Goal: Task Accomplishment & Management: Use online tool/utility

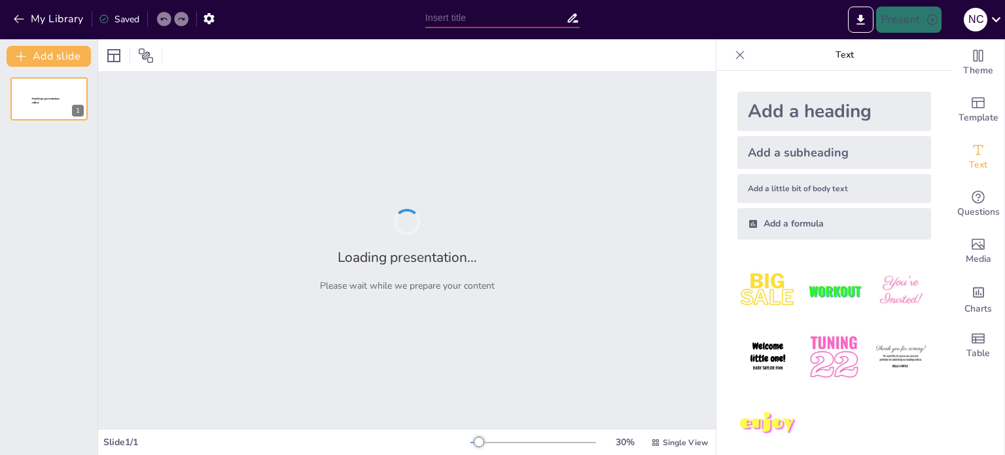
type input "Imported Presentacion.-Menopausia.pptx"
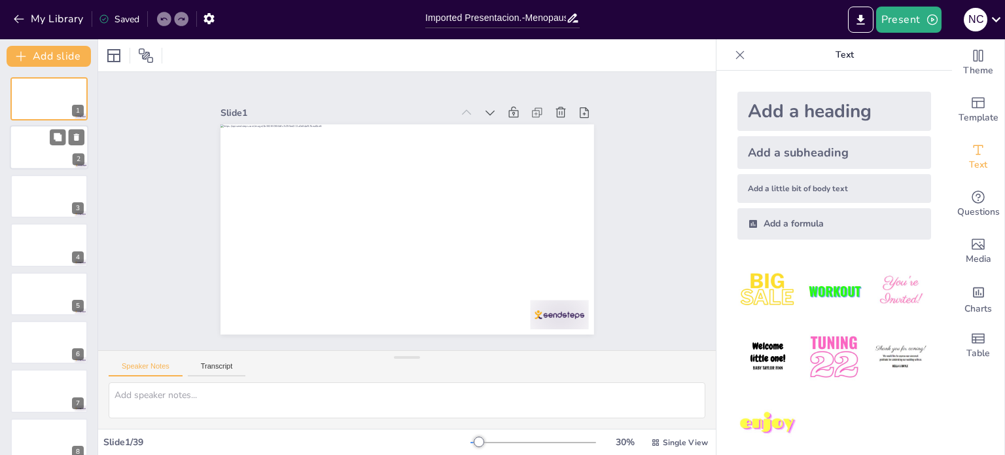
click at [61, 159] on div at bounding box center [49, 148] width 78 height 44
click at [49, 196] on div at bounding box center [49, 196] width 78 height 44
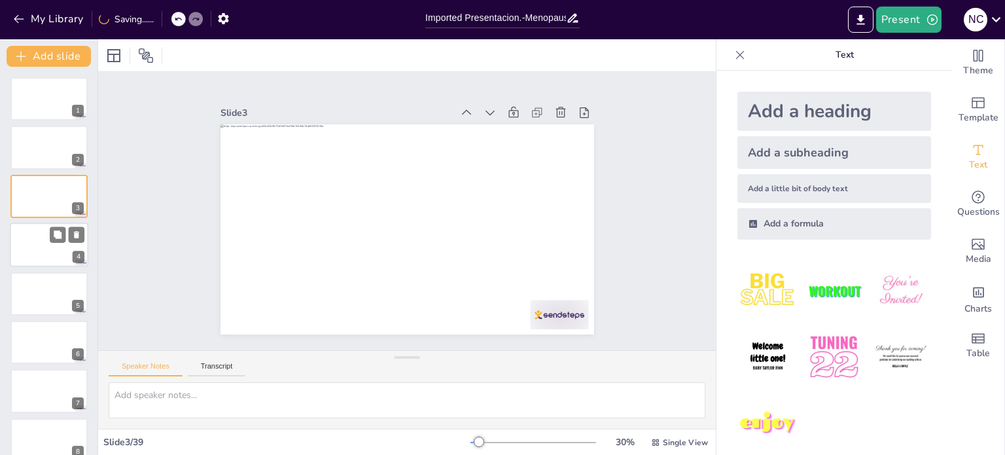
click at [28, 248] on div at bounding box center [49, 244] width 78 height 44
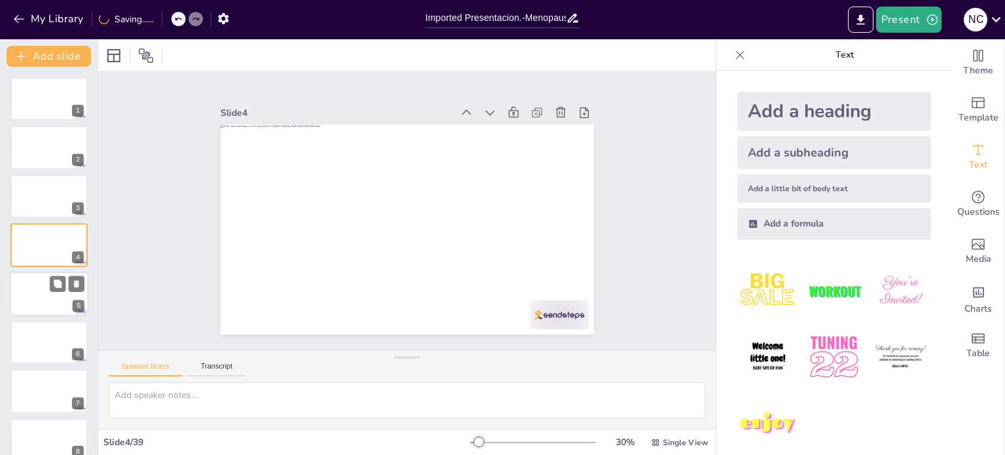
click at [31, 300] on div at bounding box center [49, 293] width 78 height 44
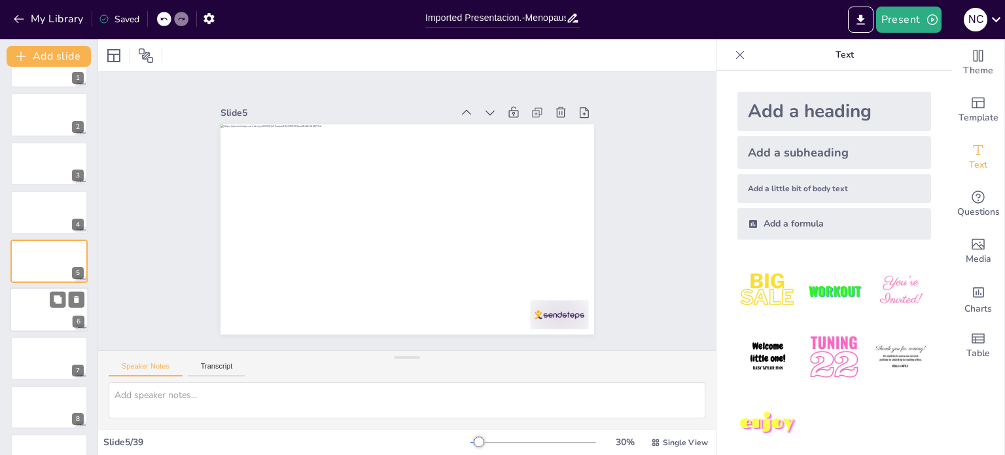
click at [37, 323] on div at bounding box center [49, 309] width 78 height 44
click at [39, 358] on div at bounding box center [49, 358] width 78 height 44
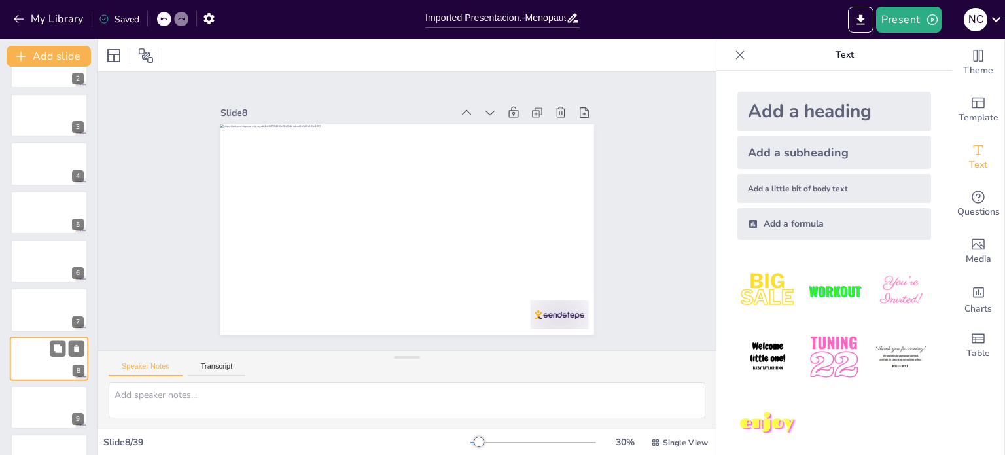
scroll to position [179, 0]
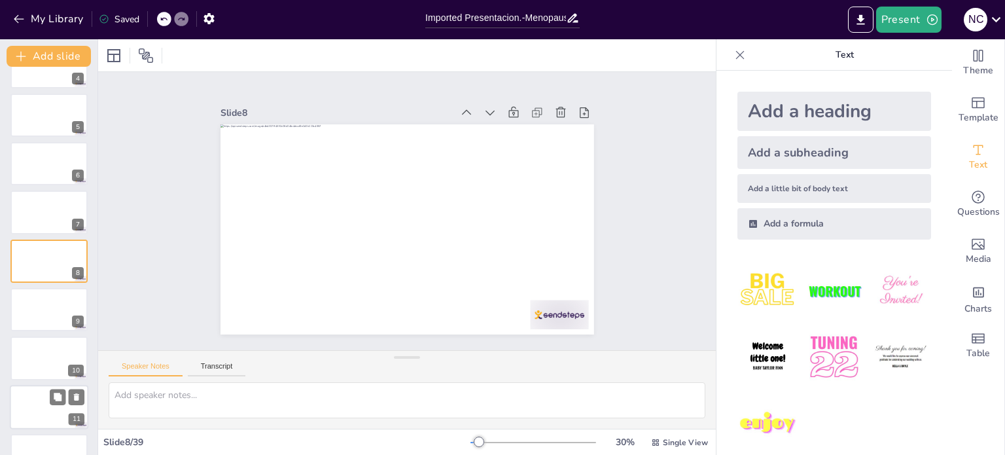
click at [37, 394] on div at bounding box center [49, 407] width 78 height 44
click at [44, 402] on div at bounding box center [49, 407] width 78 height 44
click at [39, 350] on div at bounding box center [49, 358] width 78 height 44
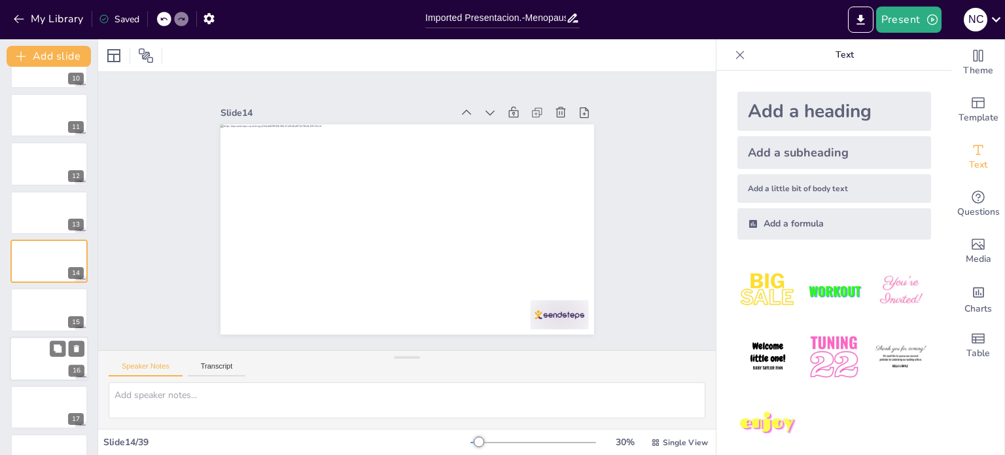
scroll to position [568, 0]
click at [33, 393] on div at bounding box center [49, 407] width 78 height 44
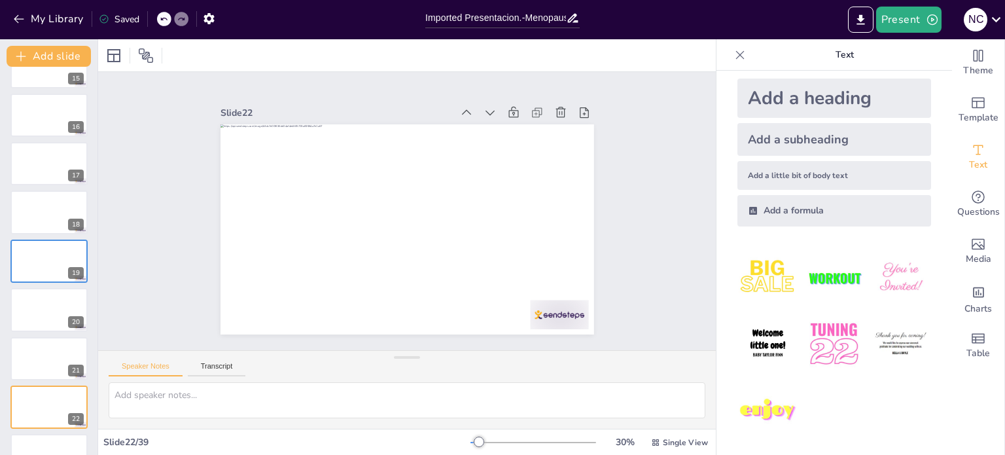
scroll to position [0, 0]
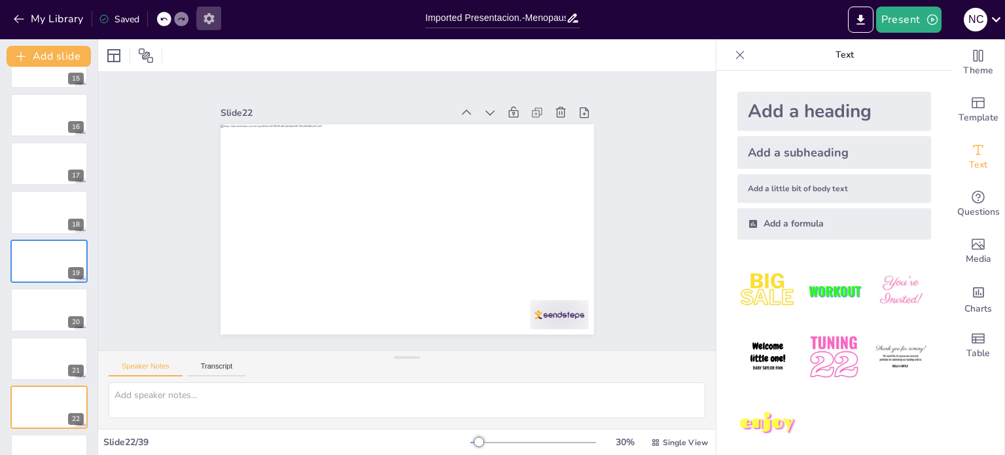
click at [209, 12] on icon "button" at bounding box center [209, 19] width 14 height 14
click at [215, 26] on button "button" at bounding box center [209, 19] width 24 height 24
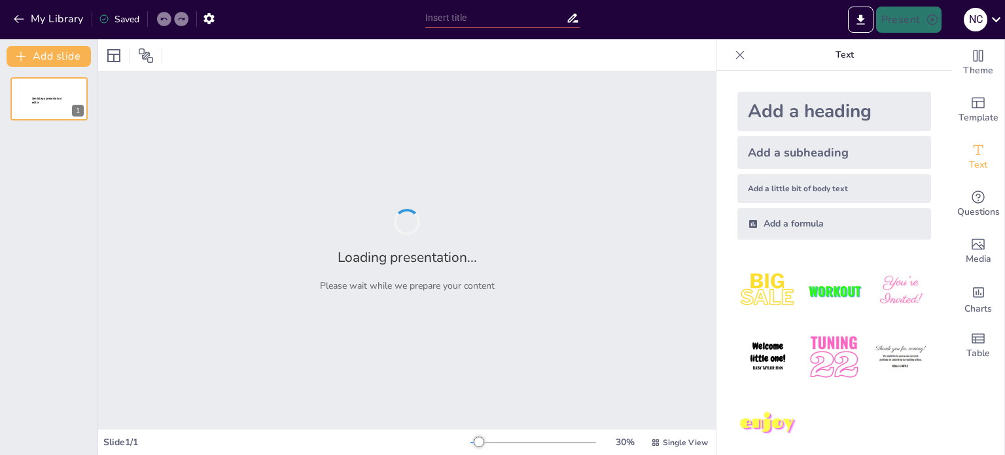
type input "Imported Presentacion.-Menopausia.pptx"
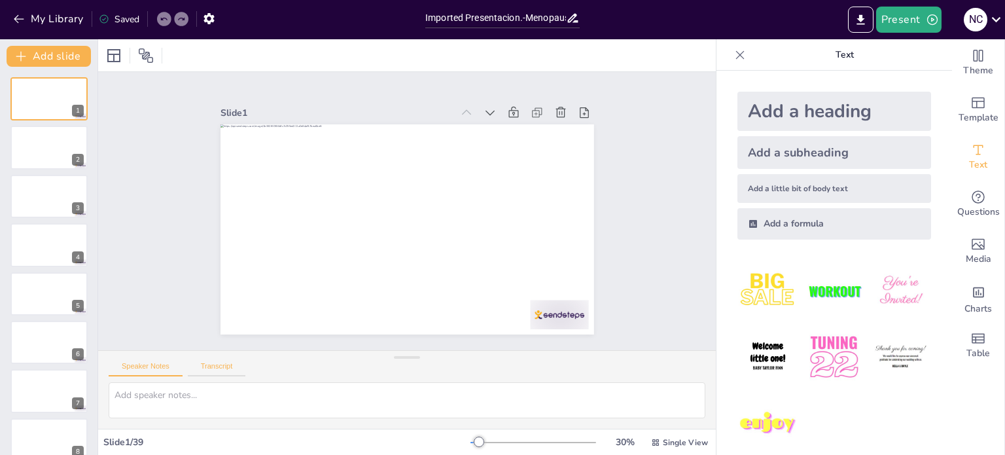
click at [210, 362] on button "Transcript" at bounding box center [217, 369] width 58 height 14
click at [152, 364] on button "Speaker Notes" at bounding box center [146, 369] width 74 height 14
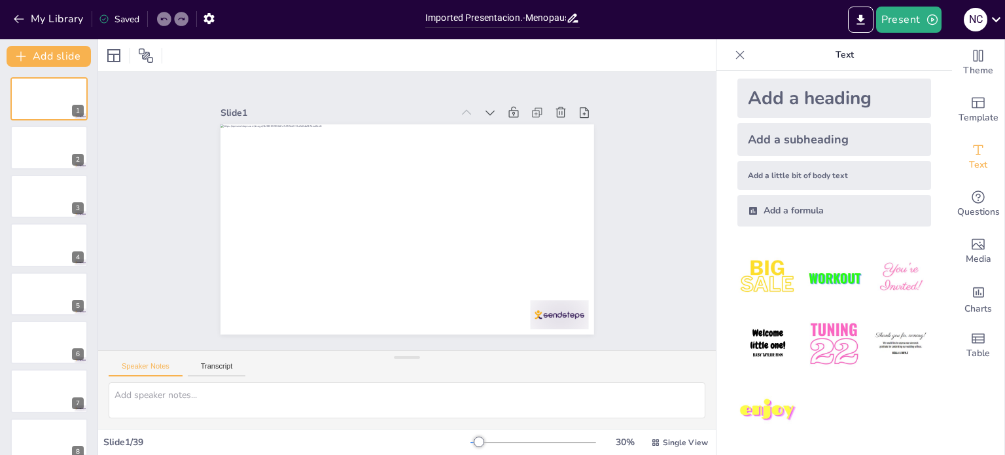
click at [826, 94] on div "Add a heading" at bounding box center [834, 97] width 194 height 39
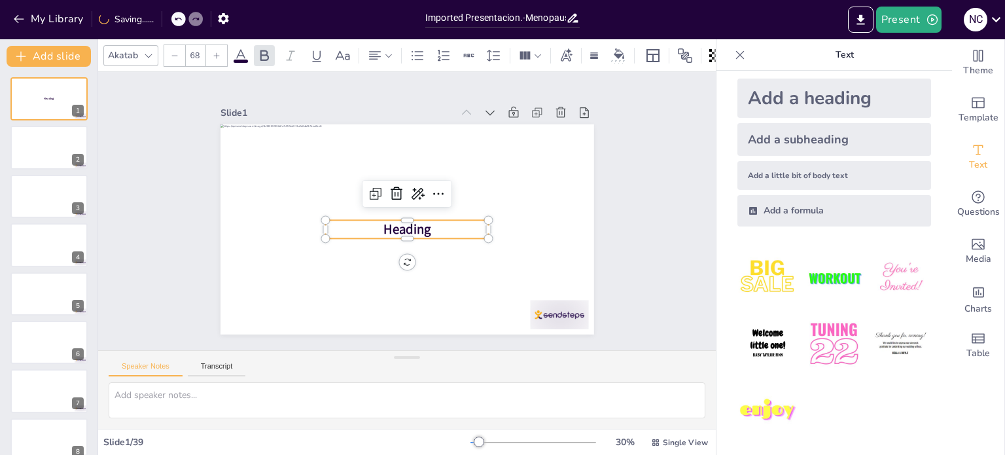
click at [816, 130] on div "Add a subheading" at bounding box center [834, 139] width 194 height 33
click at [799, 172] on div "Add a little bit of body text" at bounding box center [834, 175] width 194 height 29
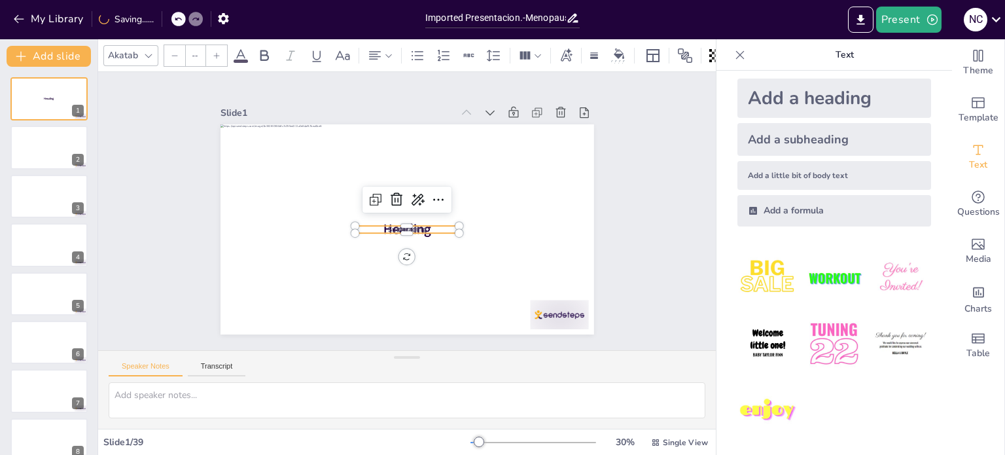
type input "26"
click at [785, 208] on div "Add a formula" at bounding box center [834, 210] width 194 height 31
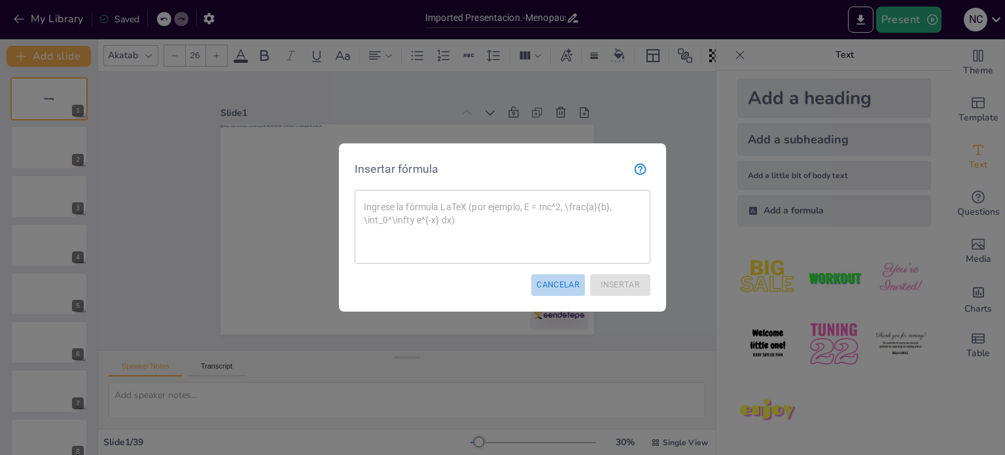
click at [564, 290] on font "Cancelar" at bounding box center [557, 285] width 43 height 14
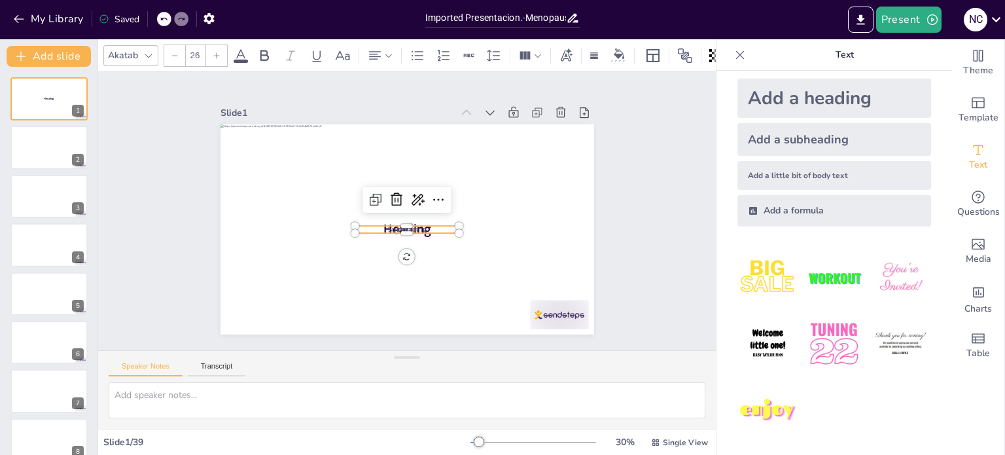
click at [761, 281] on img at bounding box center [767, 277] width 61 height 61
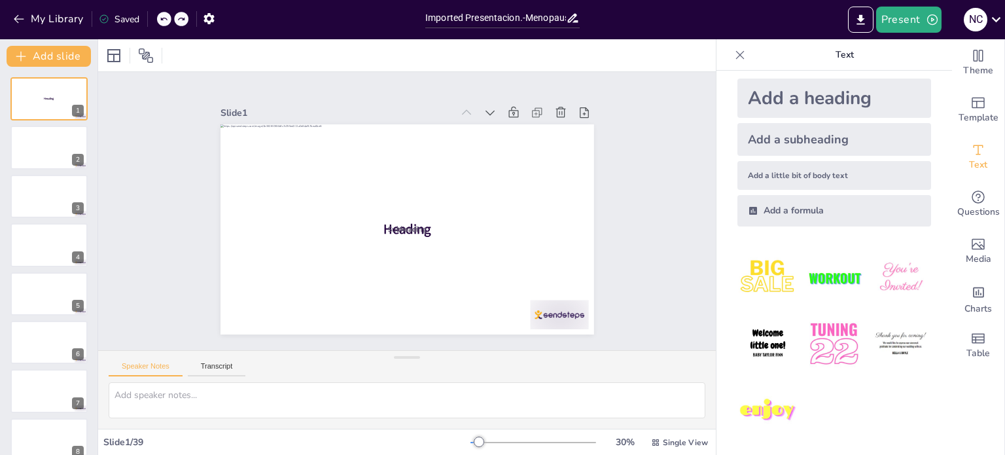
click at [826, 336] on img at bounding box center [833, 343] width 61 height 61
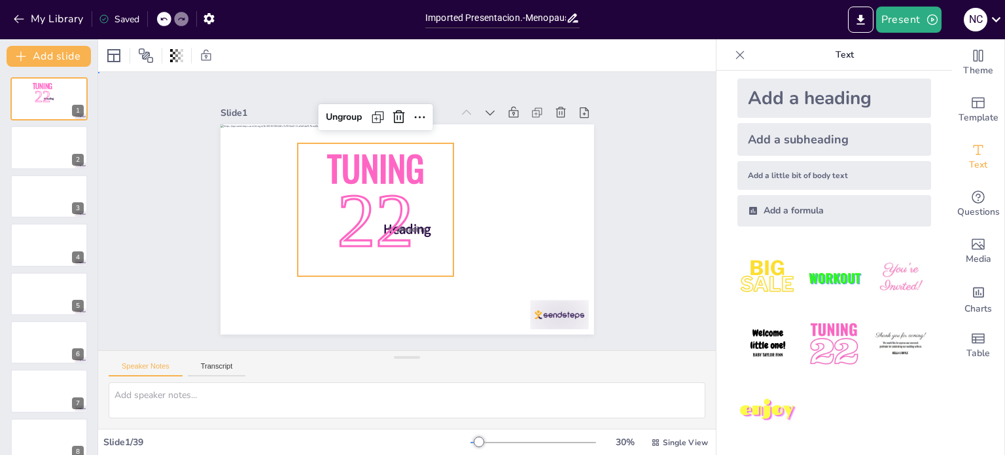
click at [670, 288] on div "Slide 1 Heading Subheading Body text Tuning 22 Ungroup Slide 2 Slide 3 Slide 4 …" at bounding box center [406, 211] width 643 height 341
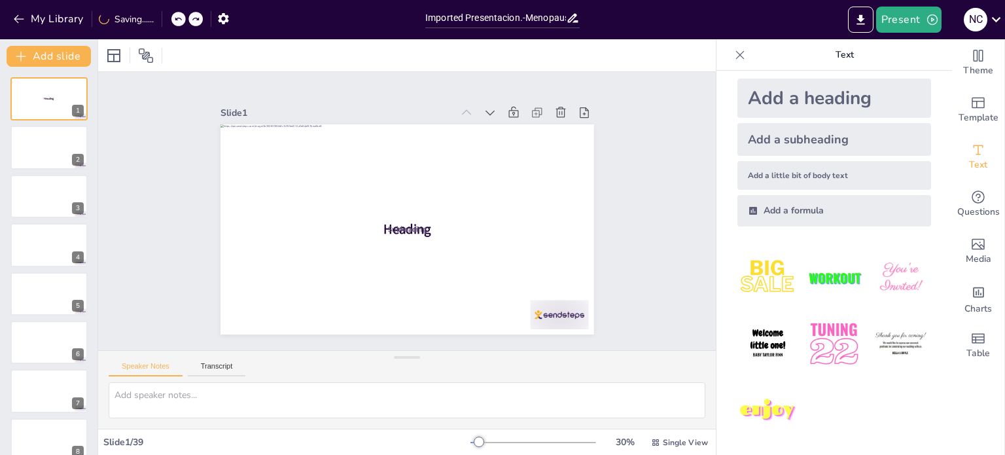
click at [773, 403] on img at bounding box center [767, 410] width 61 height 61
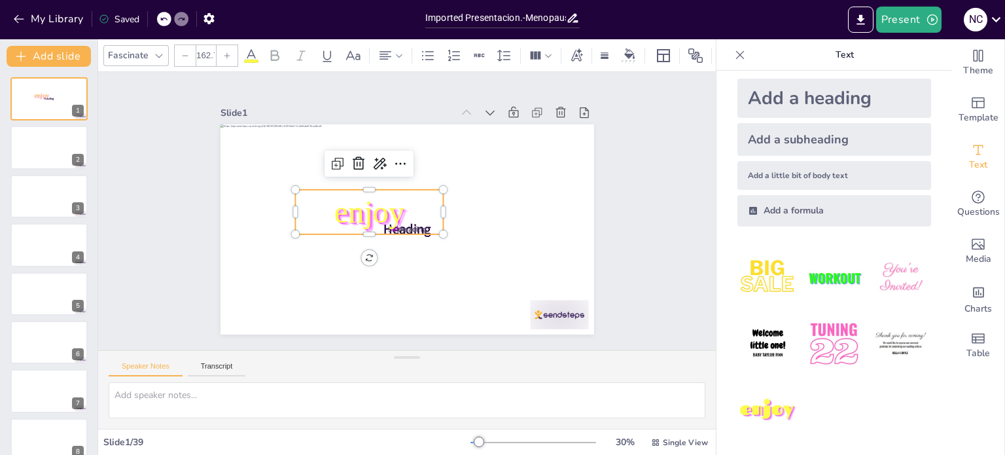
click at [620, 205] on div "Slide 1 Heading Subheading Body text enjoy Slide 2 Slide 3 Slide 4 Slide 5 Slid…" at bounding box center [407, 211] width 488 height 334
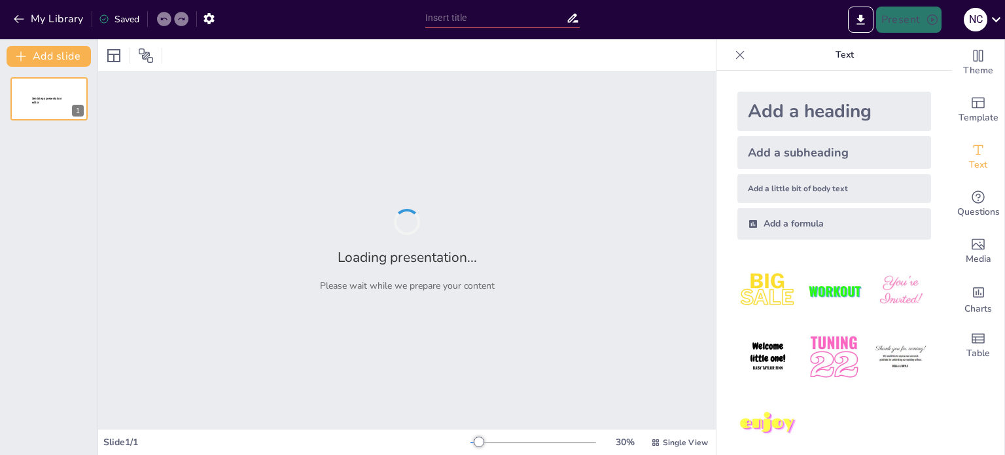
type input "Imported Presentacion.-Menopausia.pptx"
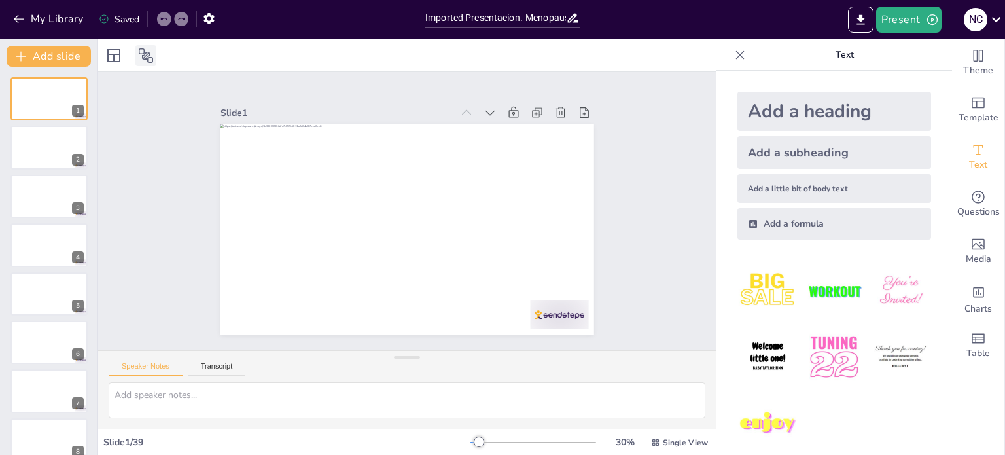
click at [144, 54] on icon at bounding box center [146, 56] width 16 height 16
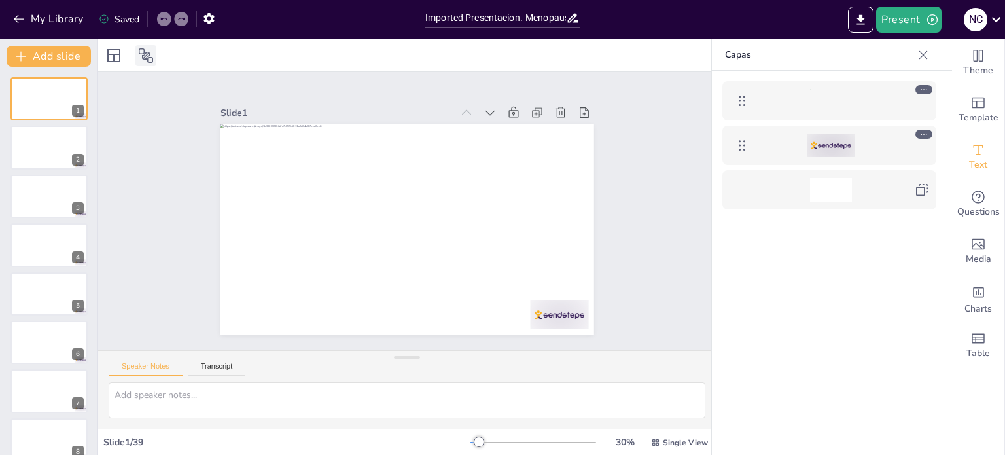
click at [144, 54] on icon at bounding box center [146, 56] width 16 height 16
click at [143, 50] on icon at bounding box center [146, 56] width 16 height 16
click at [122, 54] on div at bounding box center [113, 55] width 21 height 21
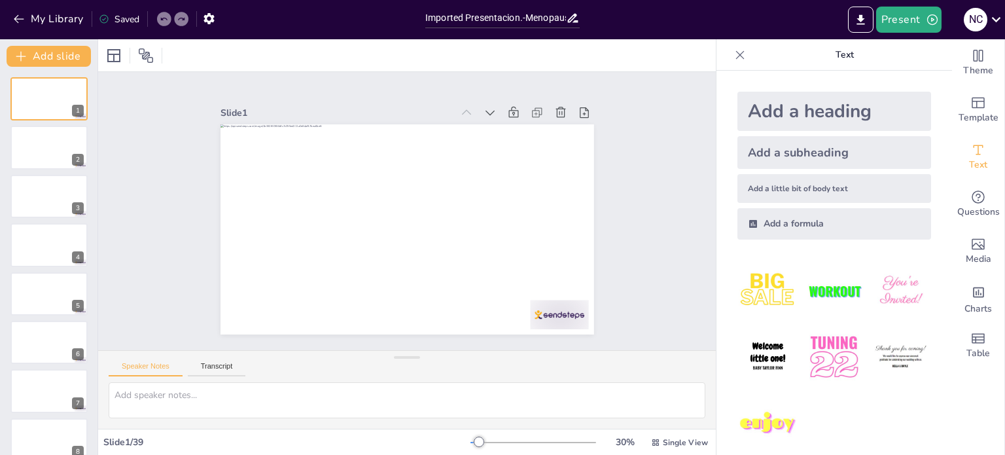
click at [841, 49] on p "Text" at bounding box center [844, 54] width 188 height 31
click at [733, 56] on icon at bounding box center [739, 54] width 13 height 13
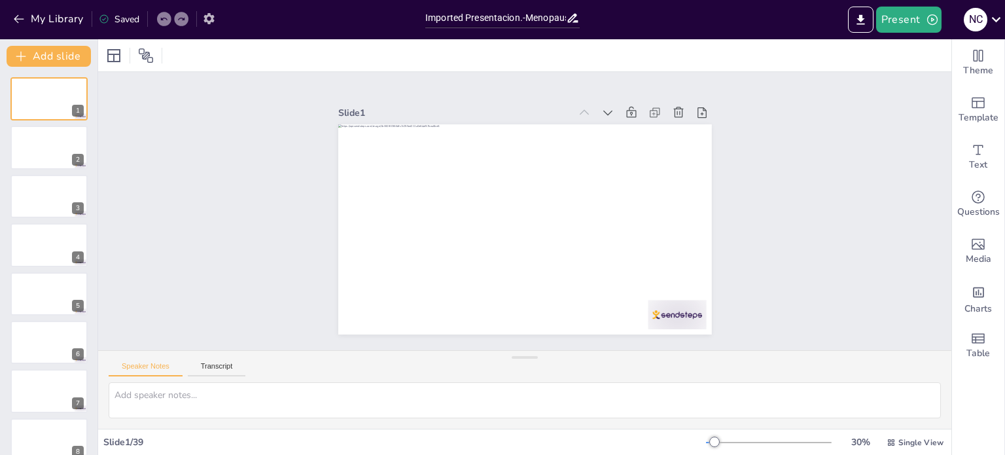
click at [206, 20] on icon "button" at bounding box center [208, 18] width 10 height 11
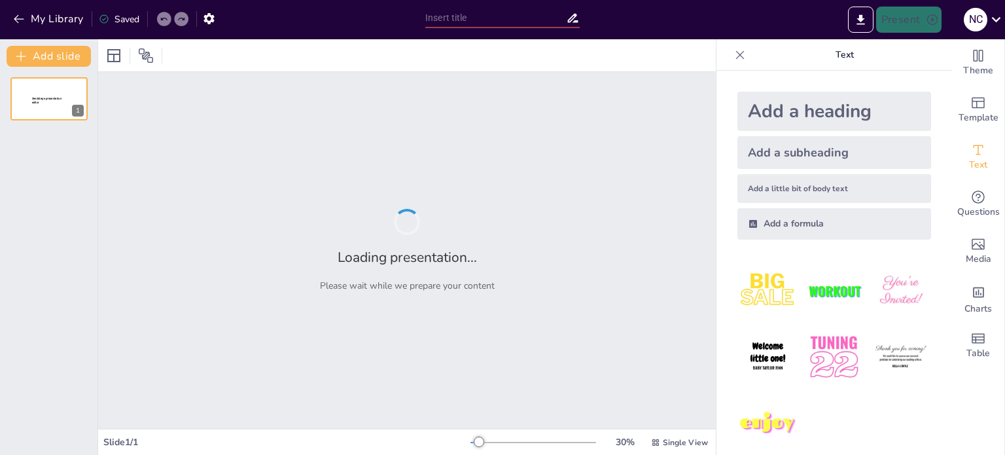
type input "Imported Presentacion.-Menopausia.pptx"
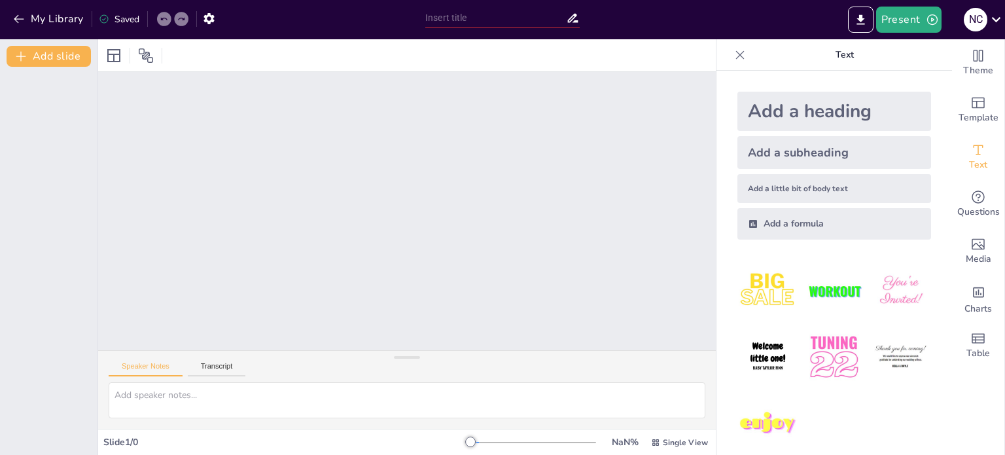
click at [462, 16] on input "text" at bounding box center [495, 18] width 141 height 19
click at [468, 20] on input "cert" at bounding box center [495, 18] width 141 height 19
type input "c"
click at [46, 57] on button "Add slide" at bounding box center [49, 56] width 84 height 21
click at [38, 18] on button "My Library" at bounding box center [49, 19] width 79 height 21
